Goal: Find specific page/section: Find specific page/section

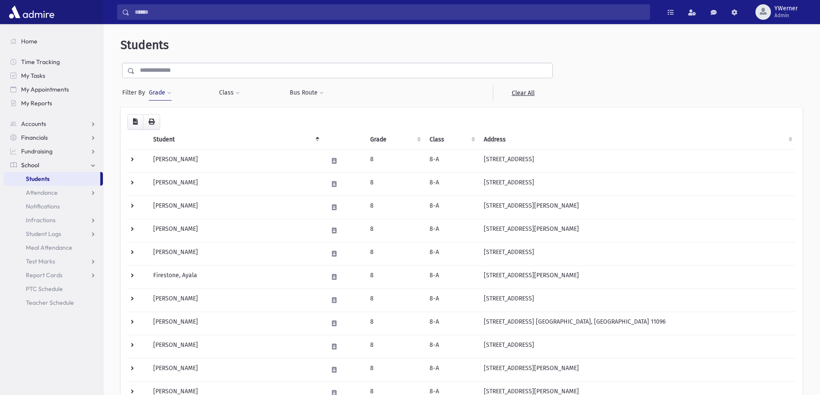
click at [157, 86] on button "Grade" at bounding box center [159, 92] width 23 height 15
click at [230, 117] on ul "× × 8" at bounding box center [198, 118] width 89 height 14
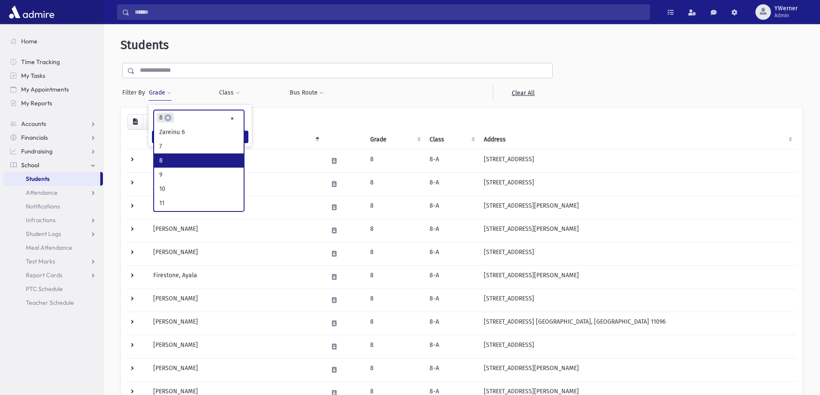
select select
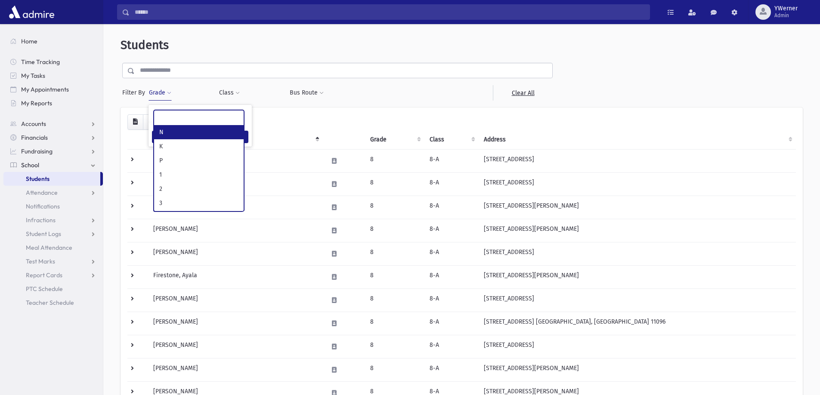
scroll to position [101, 0]
click at [204, 119] on ul at bounding box center [198, 117] width 89 height 13
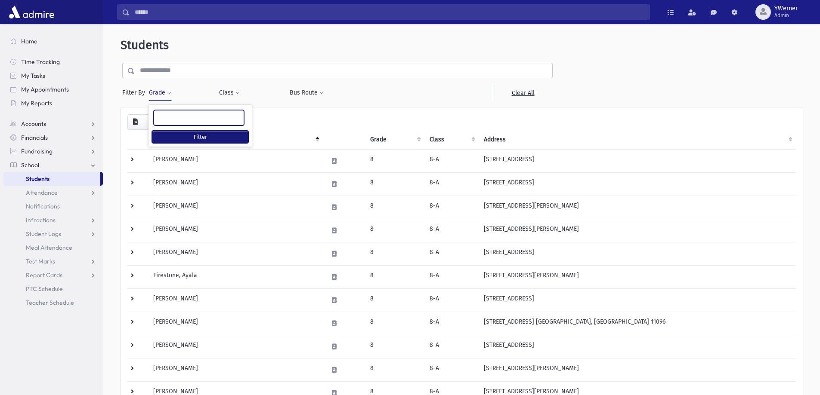
click at [234, 135] on button "Filter" at bounding box center [200, 137] width 96 height 12
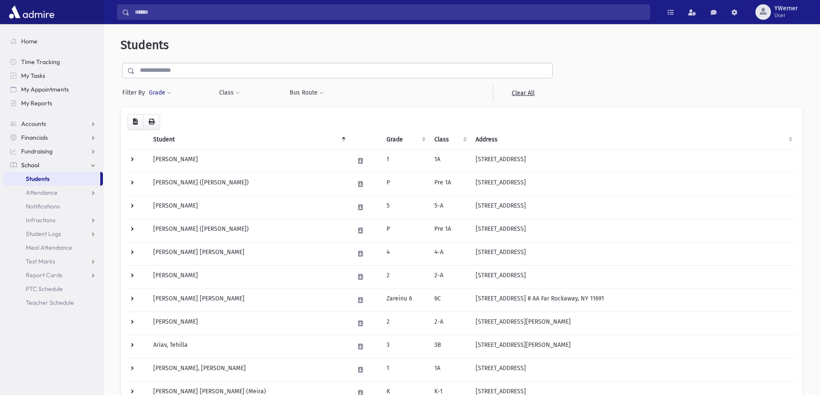
click at [156, 93] on button "Grade" at bounding box center [159, 92] width 23 height 15
click at [171, 97] on button "Grade" at bounding box center [159, 92] width 23 height 15
click at [165, 107] on div "* * * * * * * * * ***** ********* ********* * * * ** ** ** Filter" at bounding box center [199, 126] width 103 height 42
click at [166, 112] on ul at bounding box center [198, 117] width 89 height 13
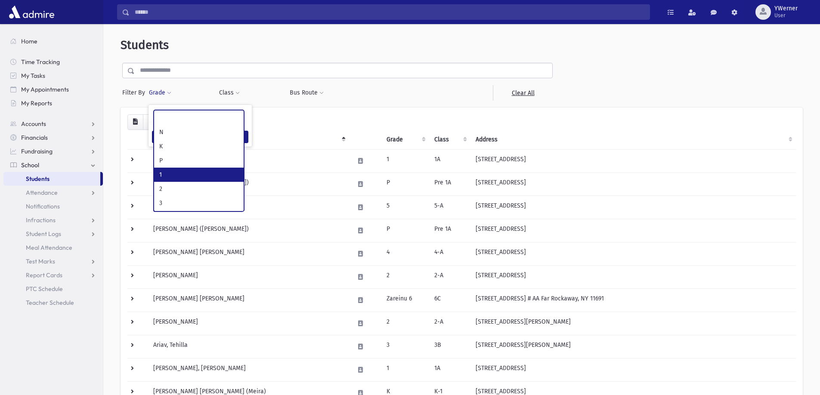
select select "*"
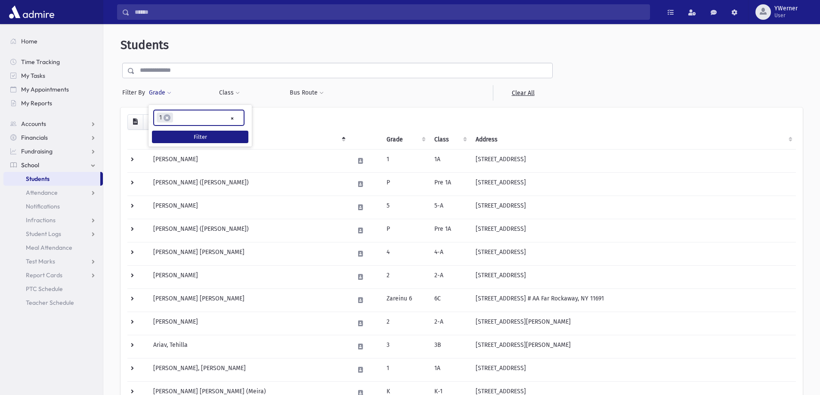
click at [187, 115] on ul "× × 1" at bounding box center [198, 118] width 89 height 14
click at [200, 120] on ul "× × 1 × 2" at bounding box center [198, 118] width 89 height 14
click at [220, 119] on ul "× × 1 × 2 × 3" at bounding box center [198, 118] width 89 height 14
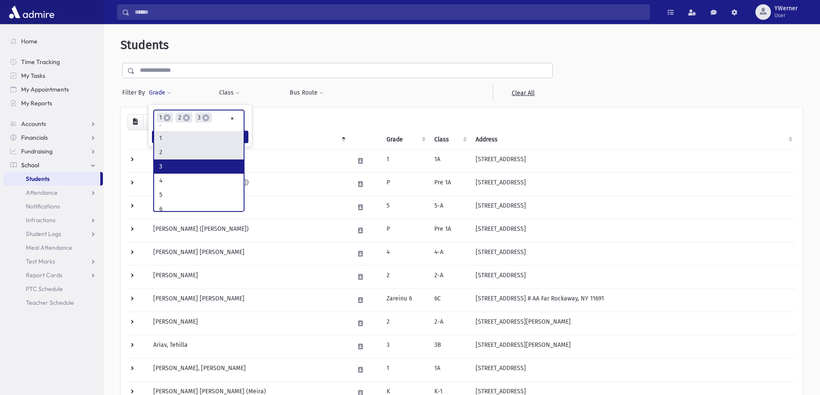
scroll to position [86, 0]
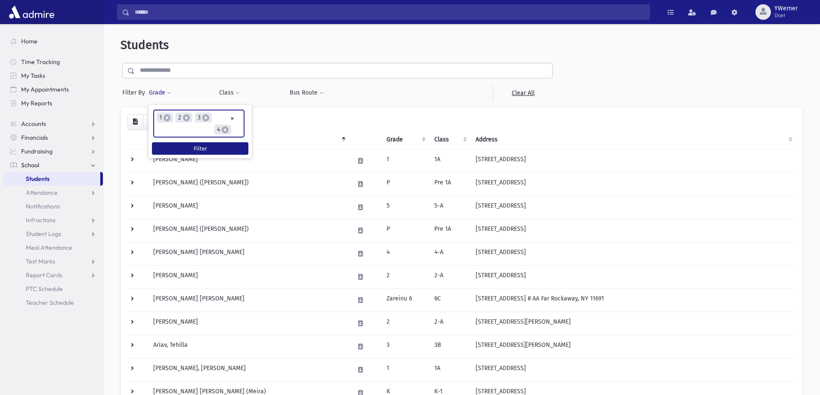
click at [234, 130] on input "search" at bounding box center [236, 130] width 5 height 9
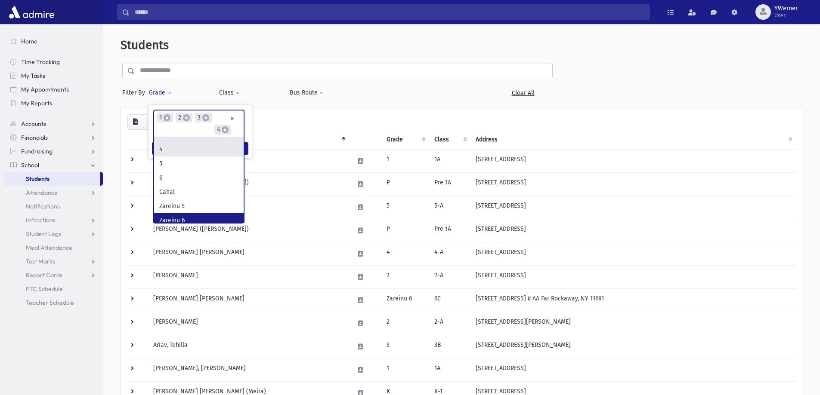
scroll to position [100, 0]
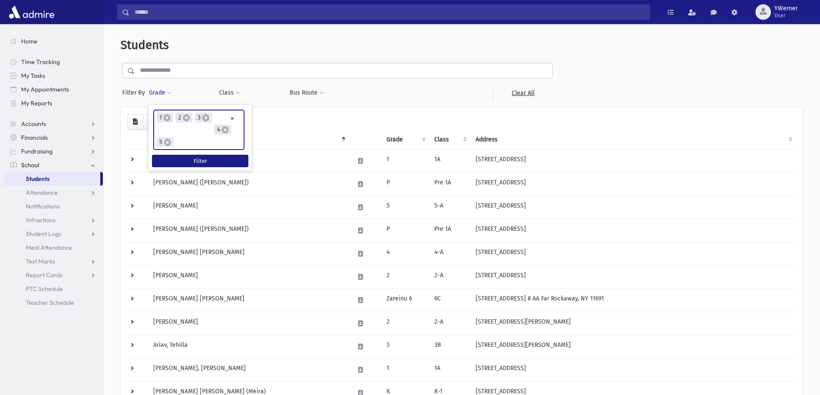
click at [200, 142] on ul "× × 1 × 2 × 3 × 4 × 5" at bounding box center [198, 130] width 89 height 39
click at [203, 143] on ul "× × 1 × 2 × 3 × 4 × 5 × 6" at bounding box center [198, 130] width 89 height 39
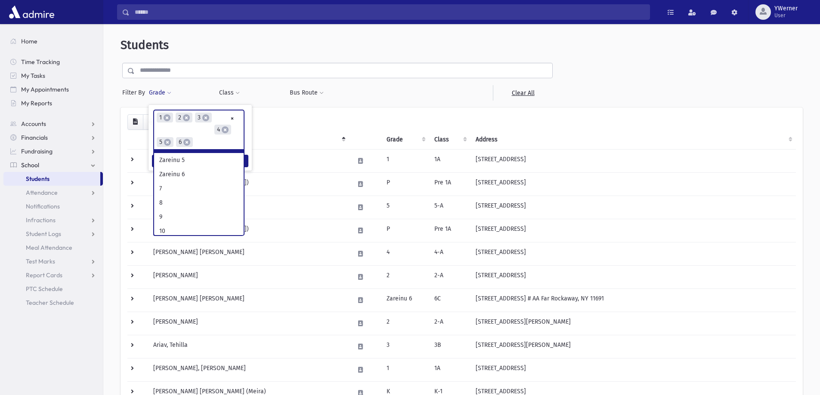
scroll to position [143, 0]
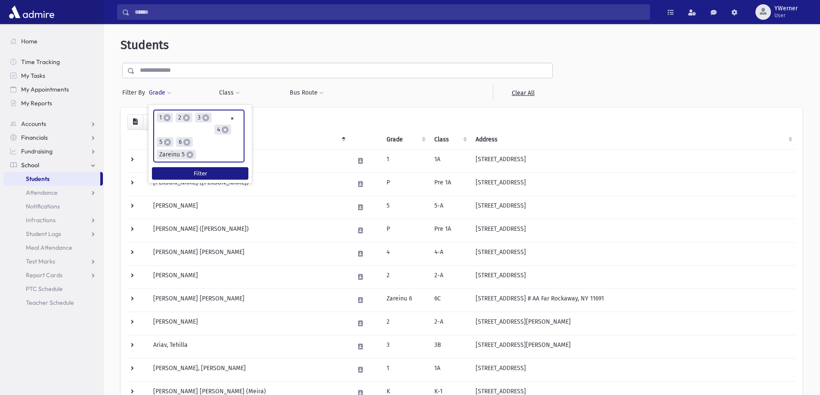
click at [204, 154] on ul "× × 1 × 2 × 3 × 4 × 5 × 6 × Zareinu 5" at bounding box center [198, 136] width 89 height 51
click at [204, 163] on ul "× × 1 × 2 × 3 × 4 × 5 × 6 × Zareinu 5 × Zareinu 6" at bounding box center [198, 143] width 89 height 64
click at [221, 169] on input "search" at bounding box center [219, 167] width 5 height 9
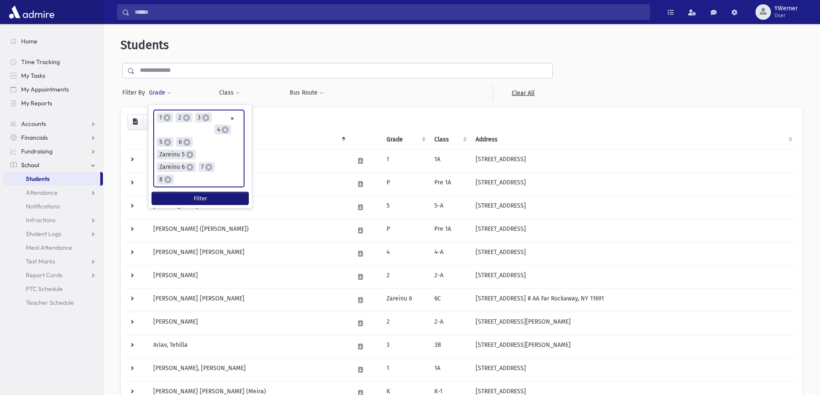
click at [189, 199] on button "Filter" at bounding box center [200, 198] width 96 height 12
